Goal: Navigation & Orientation: Find specific page/section

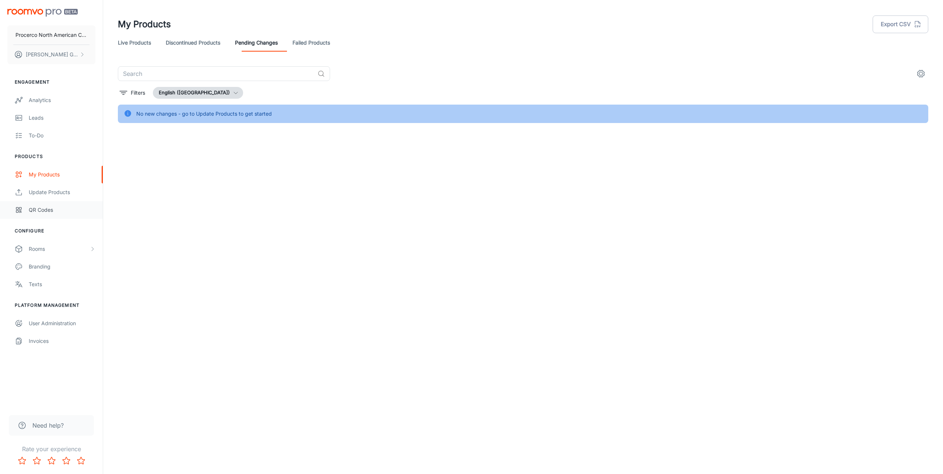
click at [86, 210] on div "QR Codes" at bounding box center [62, 210] width 67 height 8
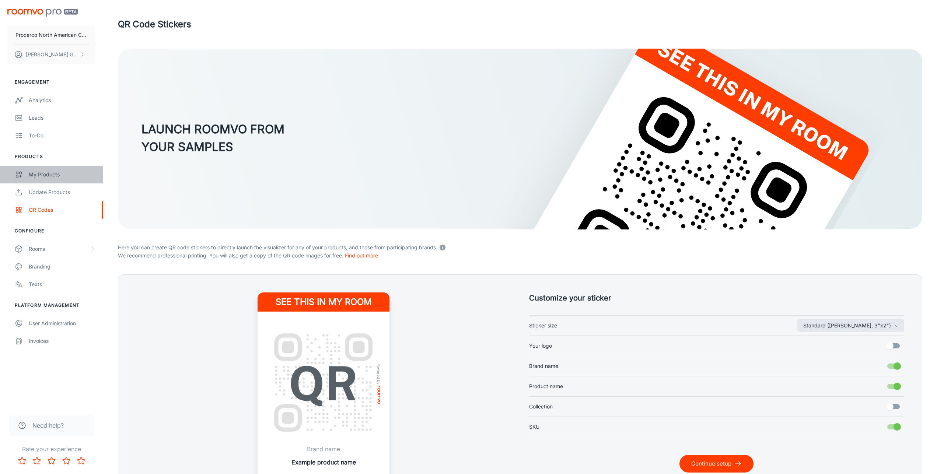
click at [55, 174] on div "My Products" at bounding box center [62, 175] width 67 height 8
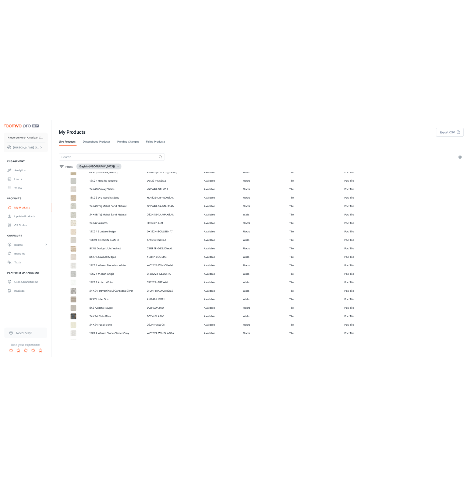
scroll to position [616, 0]
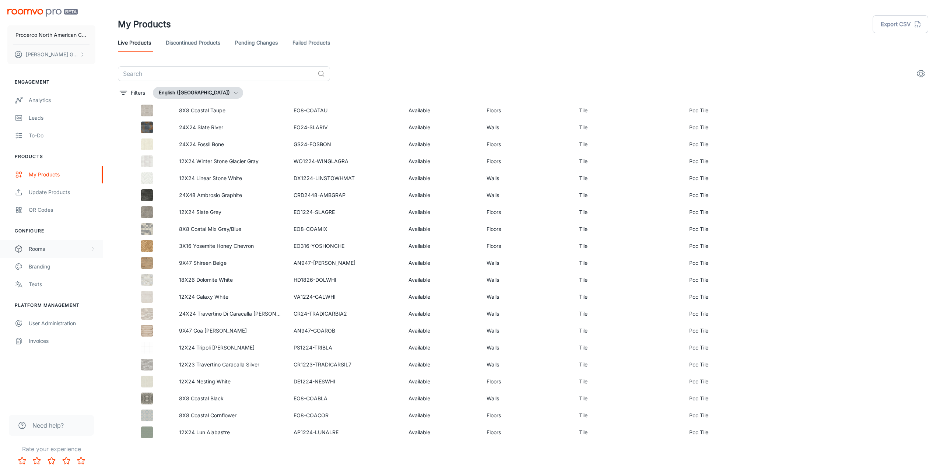
click at [36, 246] on div "Rooms" at bounding box center [59, 249] width 61 height 8
click at [38, 262] on div "My Rooms" at bounding box center [51, 267] width 103 height 18
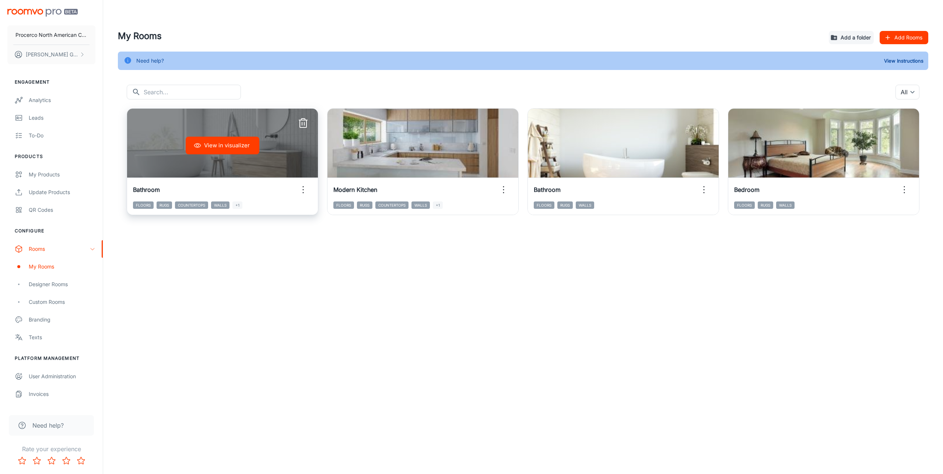
click at [305, 126] on icon "button" at bounding box center [303, 123] width 12 height 12
